Goal: Task Accomplishment & Management: Use online tool/utility

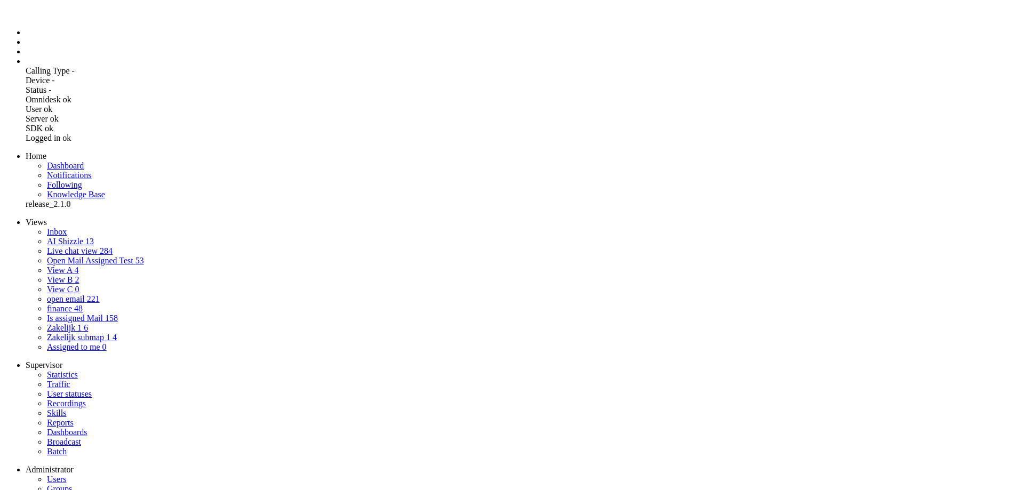
click at [26, 66] on li "Admin menu" at bounding box center [523, 62] width 994 height 10
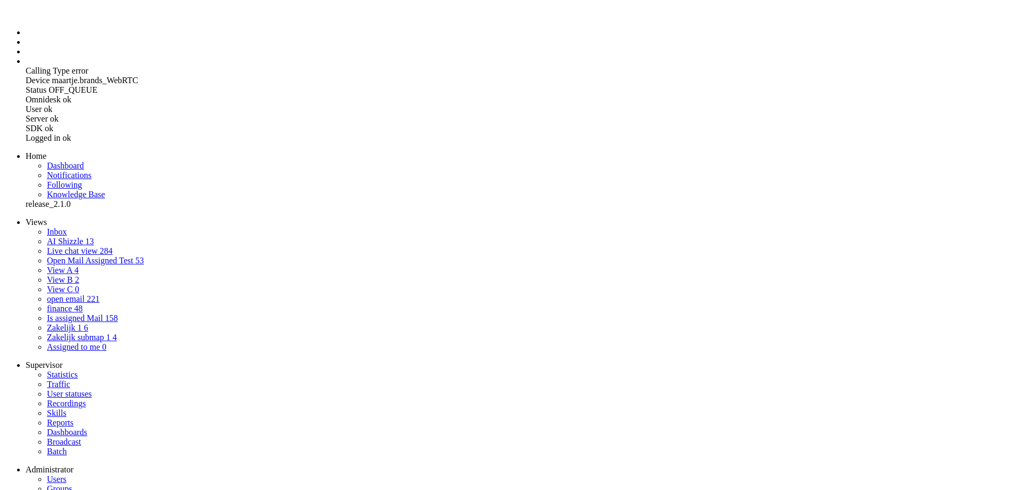
drag, startPoint x: 279, startPoint y: 118, endPoint x: 380, endPoint y: 123, distance: 100.9
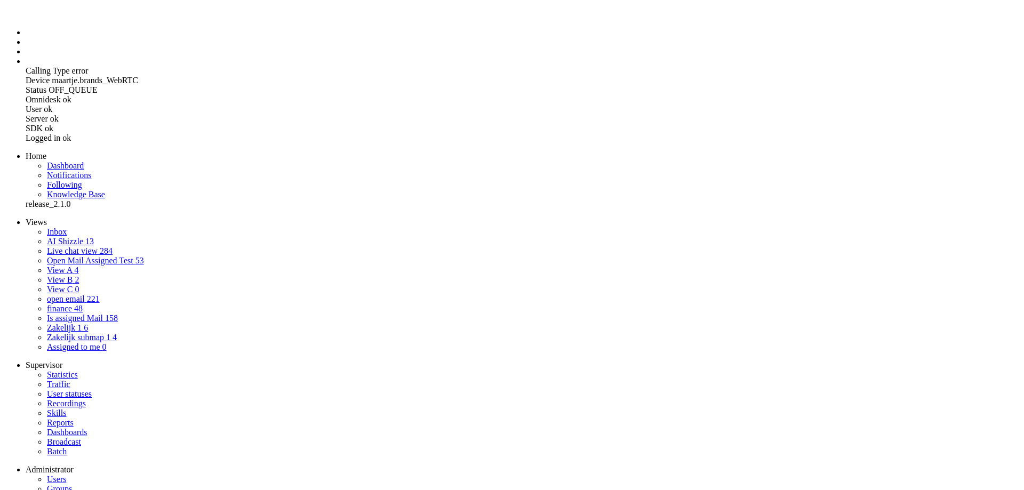
select select "1"
select select "generate"
type input "Maak NL mail selecteer invoer"
type textarea "Je bent een AI-assistent voor klantenservice bij [GEOGRAPHIC_DATA]. Je taak is …"
type textarea "Je bent een behulpzame en vriendelijke klantenservicemedewerker bij een groene …"
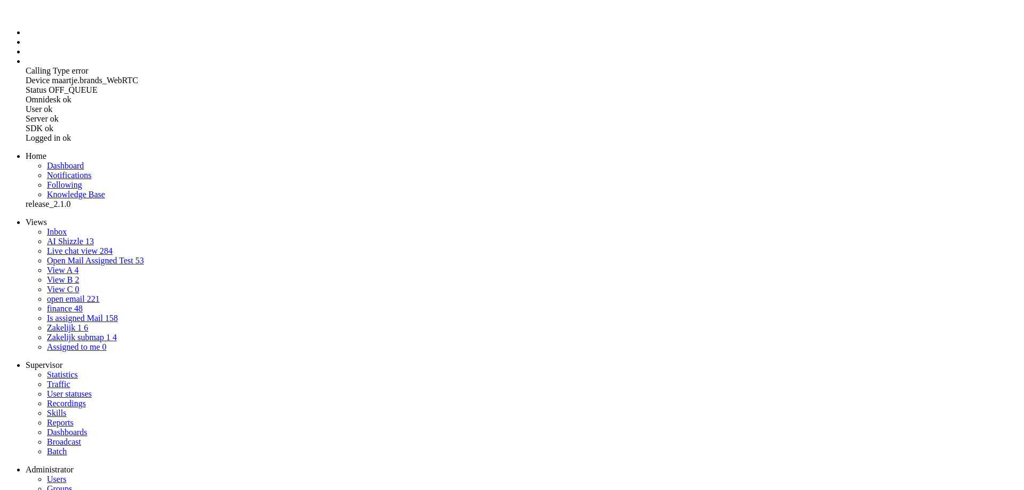
select select "Azure"
drag, startPoint x: 429, startPoint y: 154, endPoint x: 464, endPoint y: 145, distance: 36.7
drag, startPoint x: 476, startPoint y: 233, endPoint x: 612, endPoint y: 414, distance: 226.6
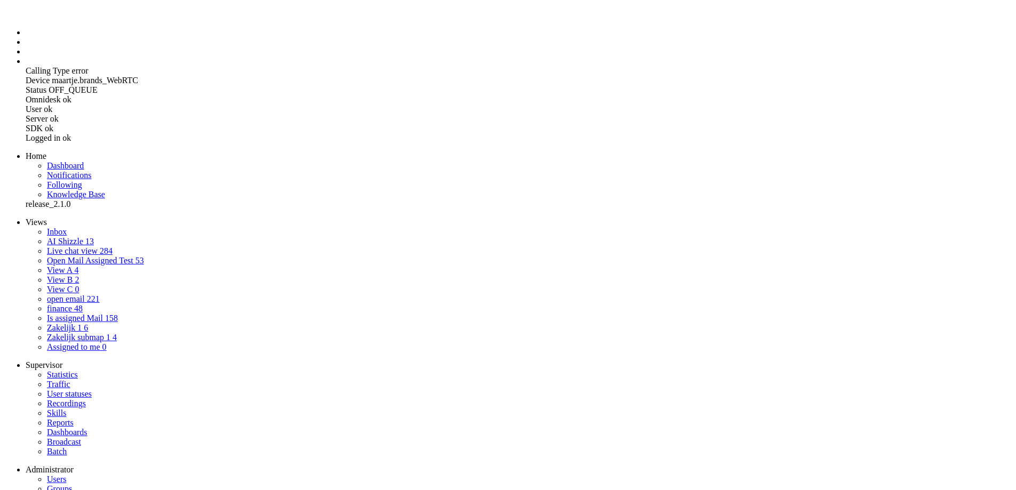
drag, startPoint x: 475, startPoint y: 193, endPoint x: 619, endPoint y: 341, distance: 206.2
drag, startPoint x: 531, startPoint y: 269, endPoint x: 316, endPoint y: 156, distance: 242.8
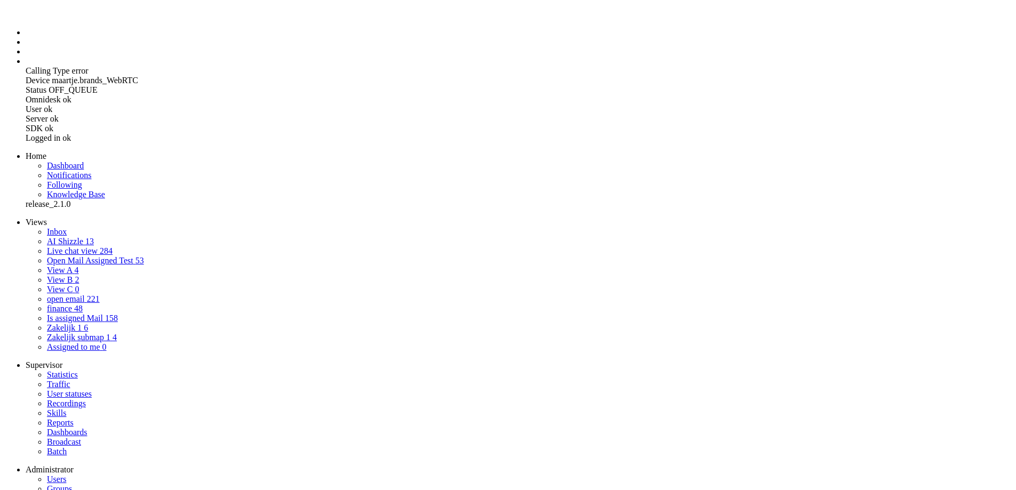
drag, startPoint x: 523, startPoint y: 279, endPoint x: 331, endPoint y: 133, distance: 241.2
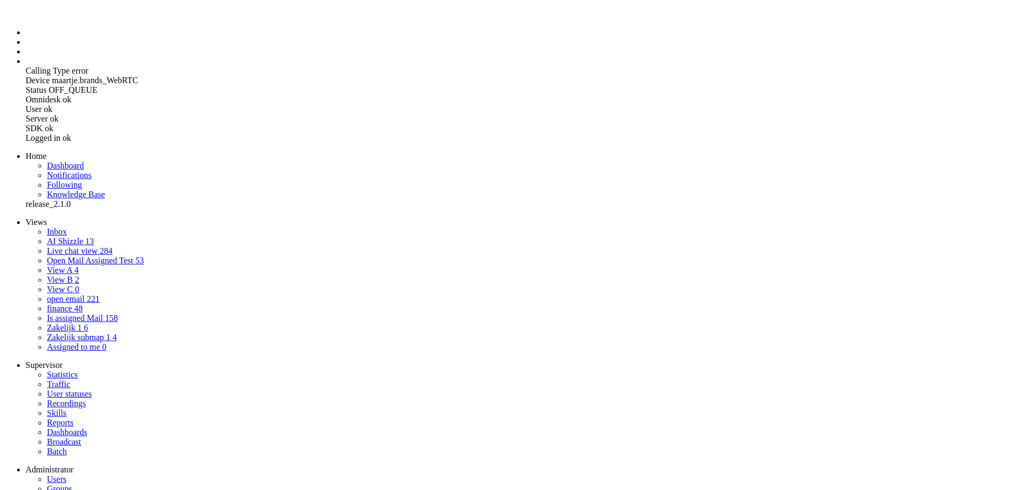
paste textarea "Zet een korte Nederlandse input van een collega om in een volledige klantmail. …"
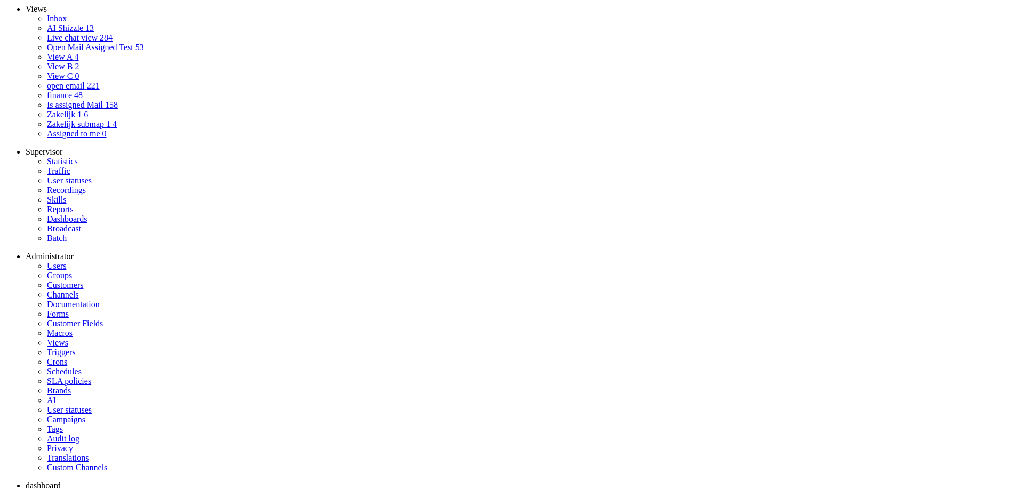
type textarea "Je bent een AI-assistent voor klantenservice bij [GEOGRAPHIC_DATA]. Zet een kor…"
drag, startPoint x: 436, startPoint y: 216, endPoint x: 350, endPoint y: 117, distance: 130.8
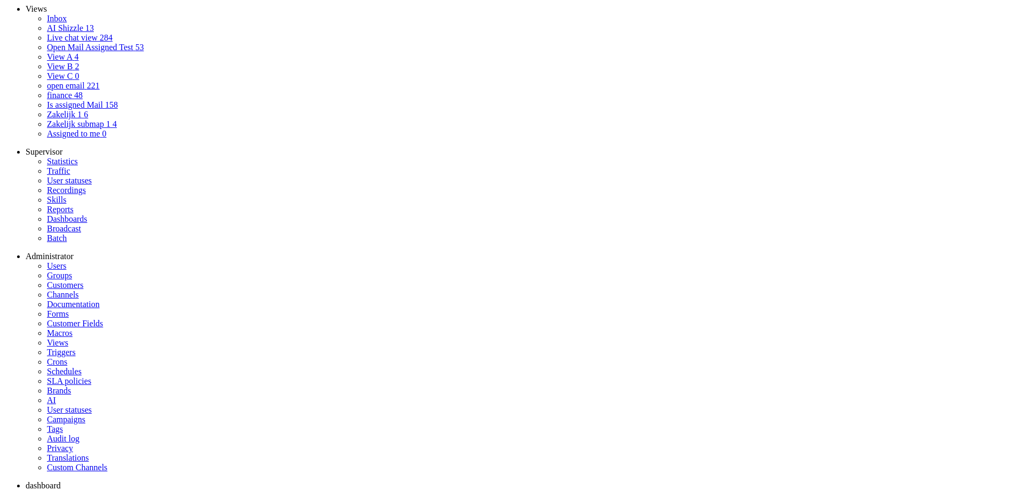
drag, startPoint x: 441, startPoint y: 214, endPoint x: 385, endPoint y: 118, distance: 110.8
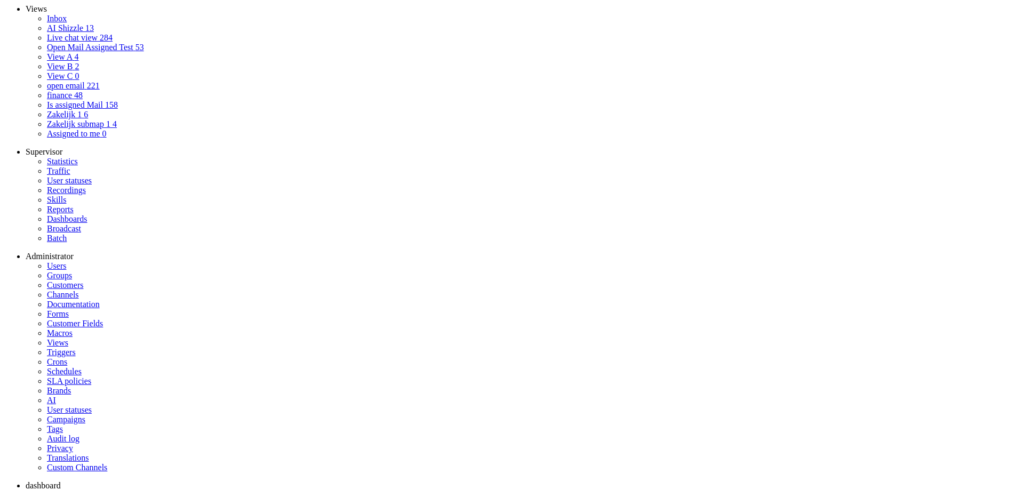
drag, startPoint x: 433, startPoint y: 224, endPoint x: 338, endPoint y: 93, distance: 161.5
paste textarea "vriendelijke klantenservicemedewerker bij een groene energiemaatschappij. Je ge…"
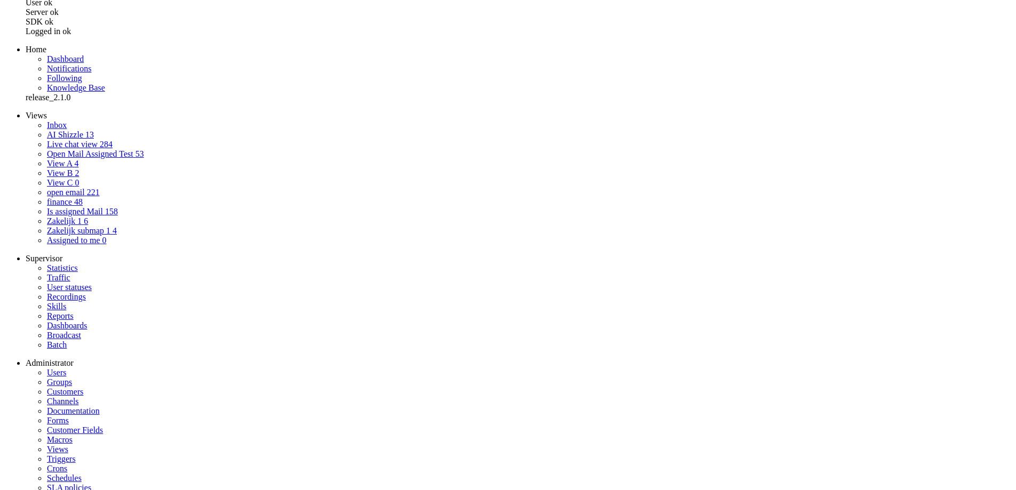
scroll to position [242, 0]
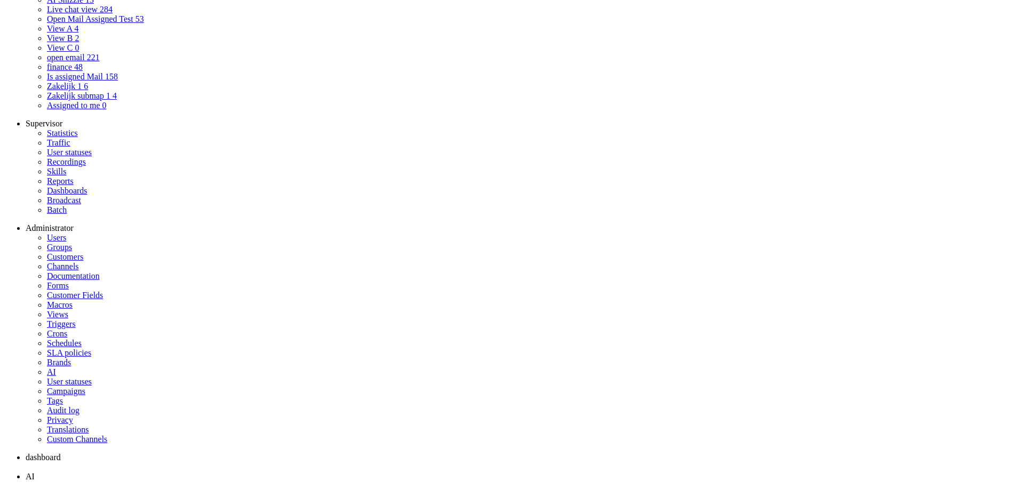
type textarea "Je bent een vriendelijke klantenservicemedewerker bij een groene energiemaatsch…"
drag, startPoint x: 379, startPoint y: 334, endPoint x: 395, endPoint y: 332, distance: 15.7
type input "7"
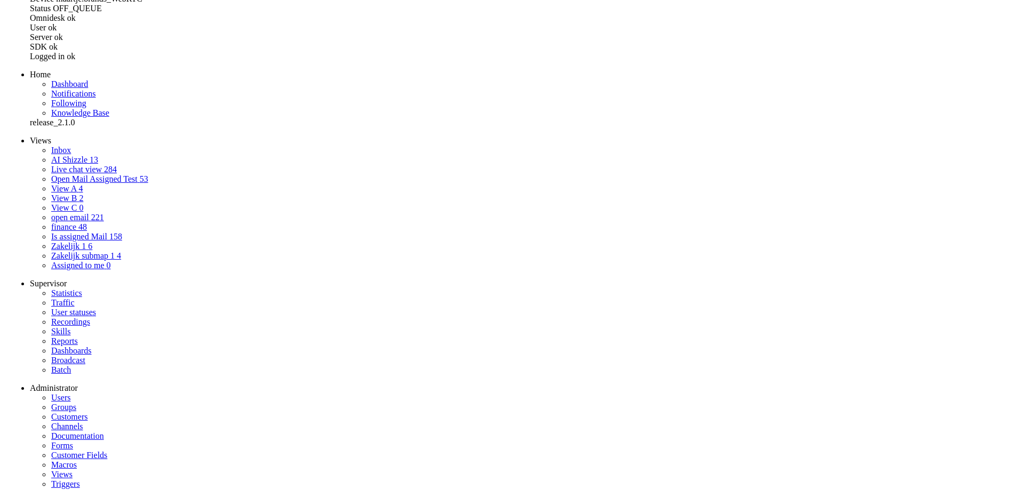
scroll to position [0, 0]
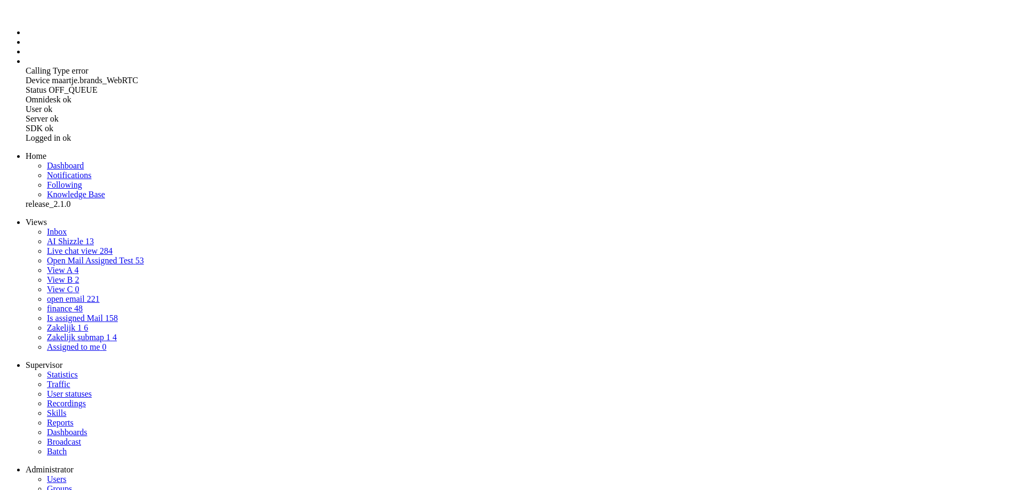
drag, startPoint x: 924, startPoint y: 102, endPoint x: 935, endPoint y: 88, distance: 17.8
